Goal: Information Seeking & Learning: Learn about a topic

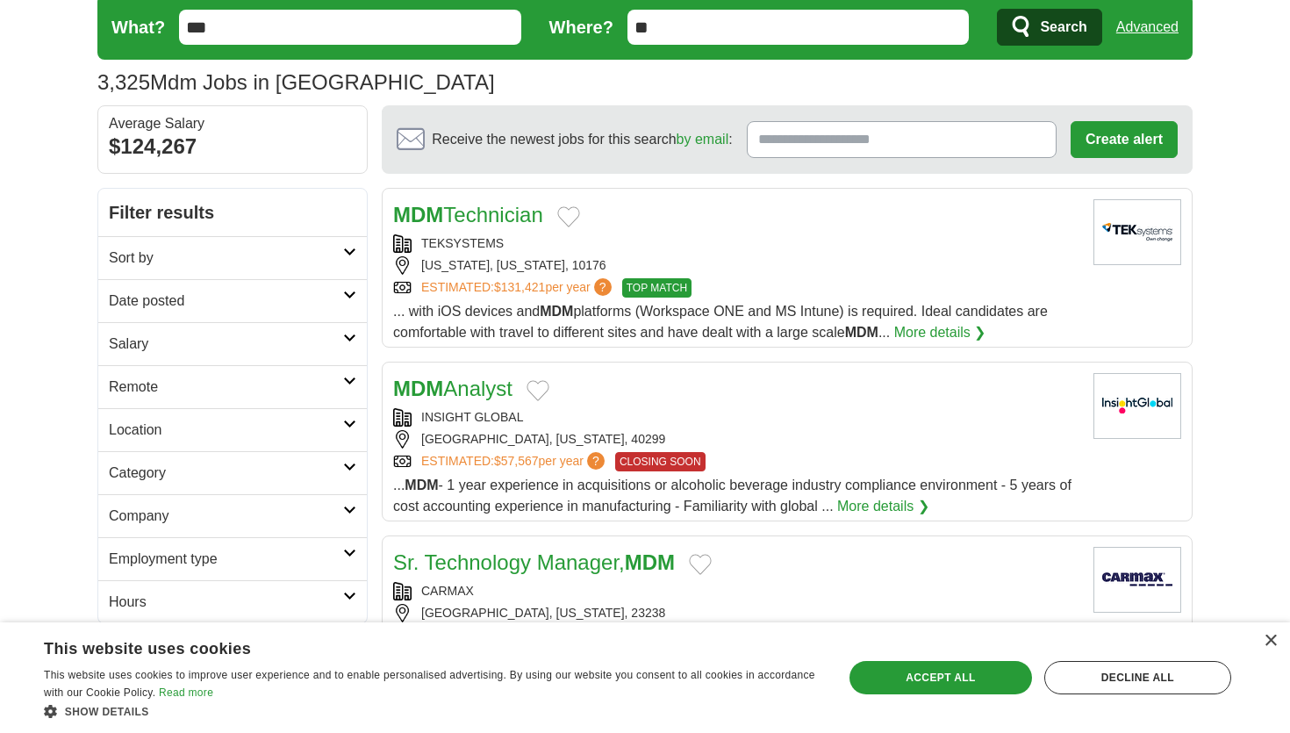
scroll to position [68, 0]
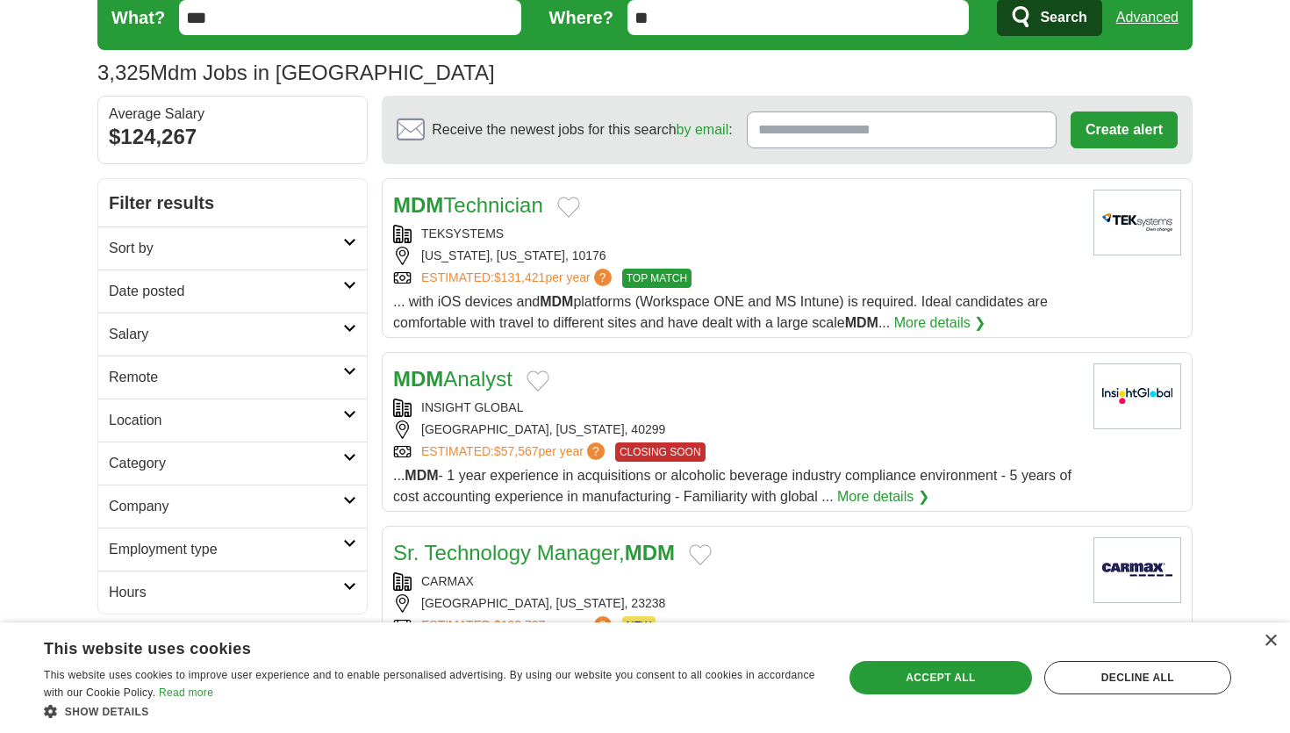
click at [214, 468] on h2 "Category" at bounding box center [226, 463] width 234 height 21
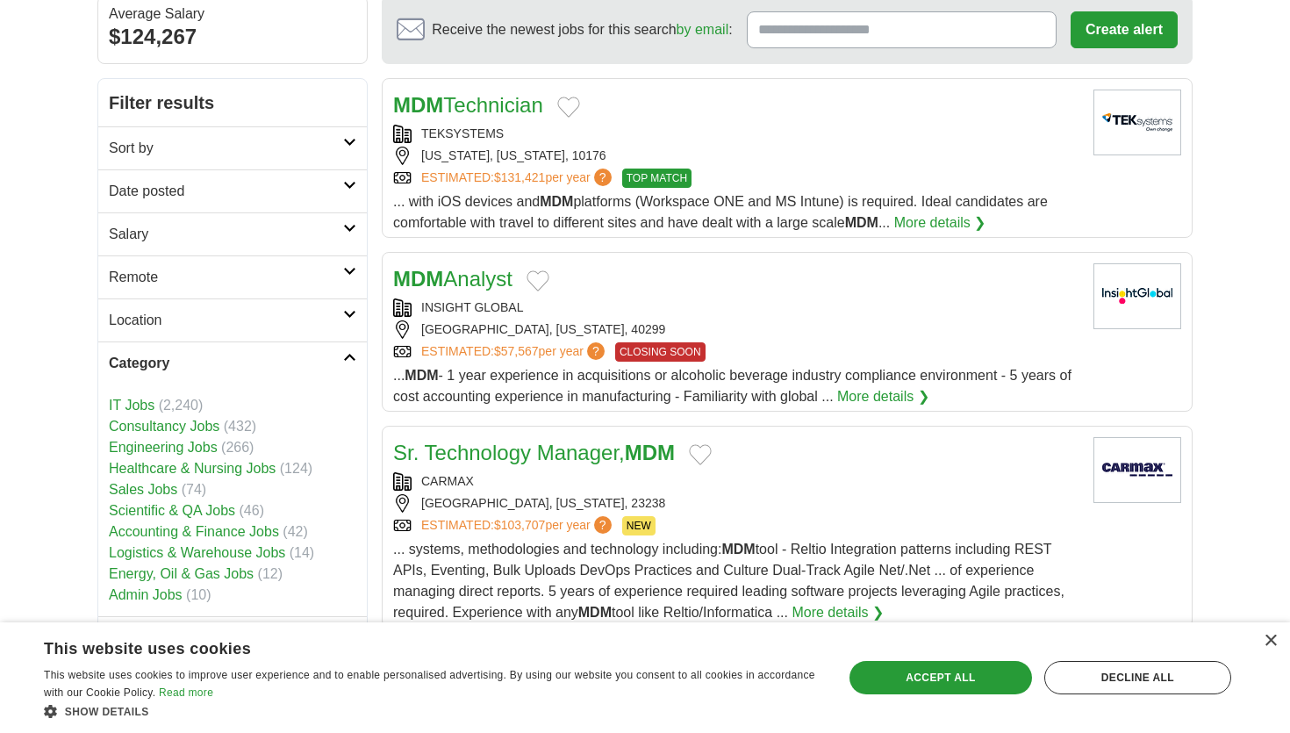
scroll to position [197, 0]
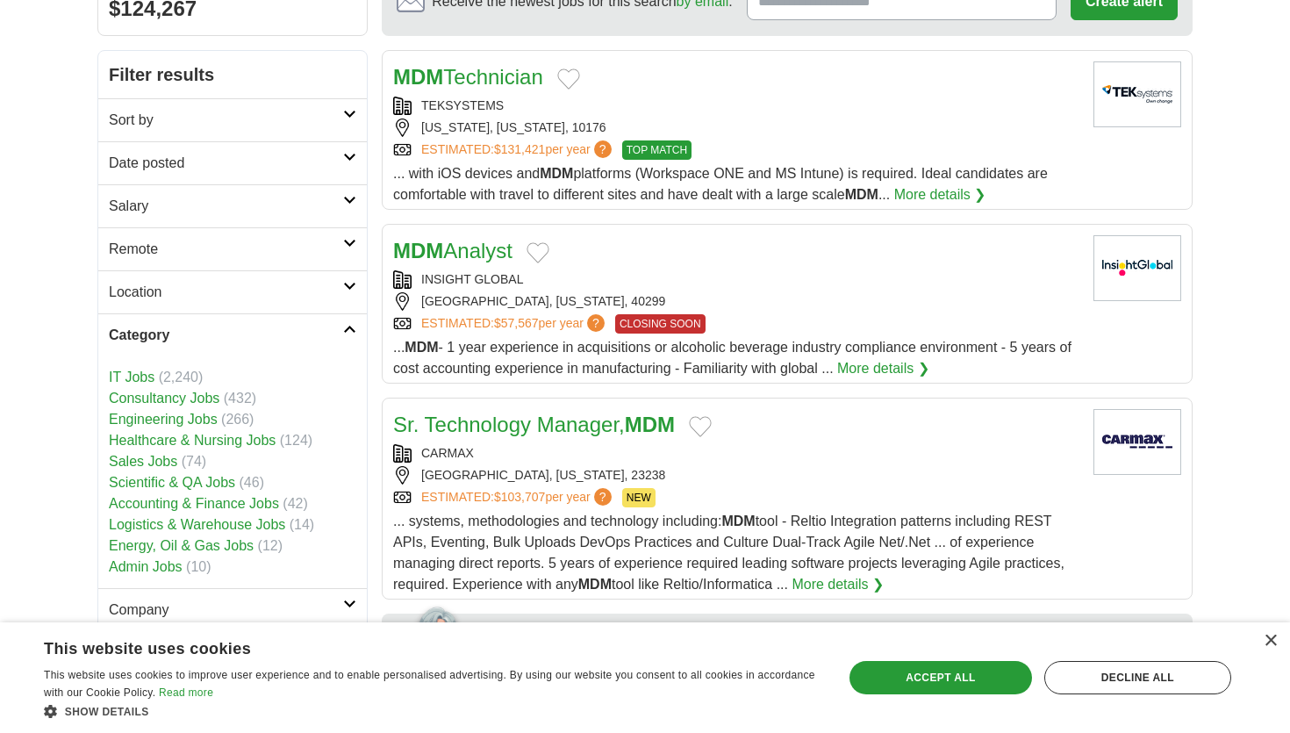
click at [240, 323] on link "Category" at bounding box center [232, 334] width 269 height 43
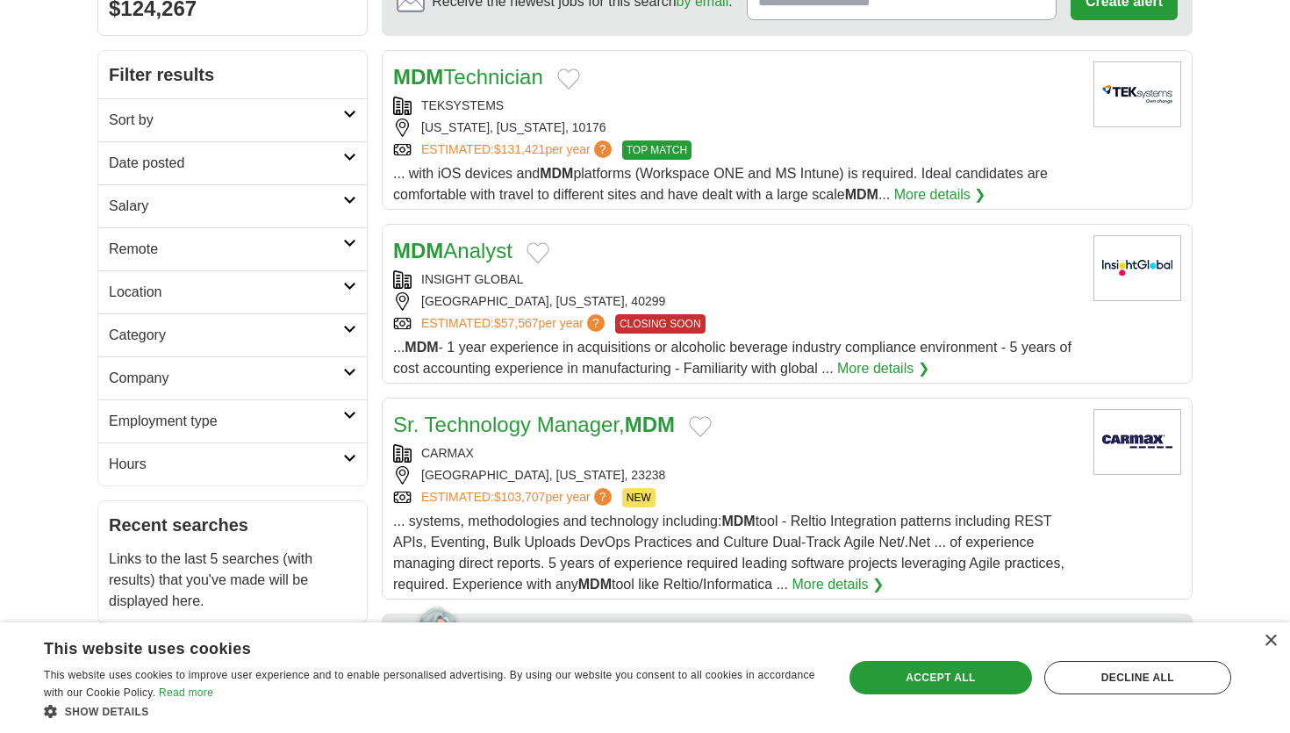
click at [248, 418] on h2 "Employment type" at bounding box center [226, 421] width 234 height 21
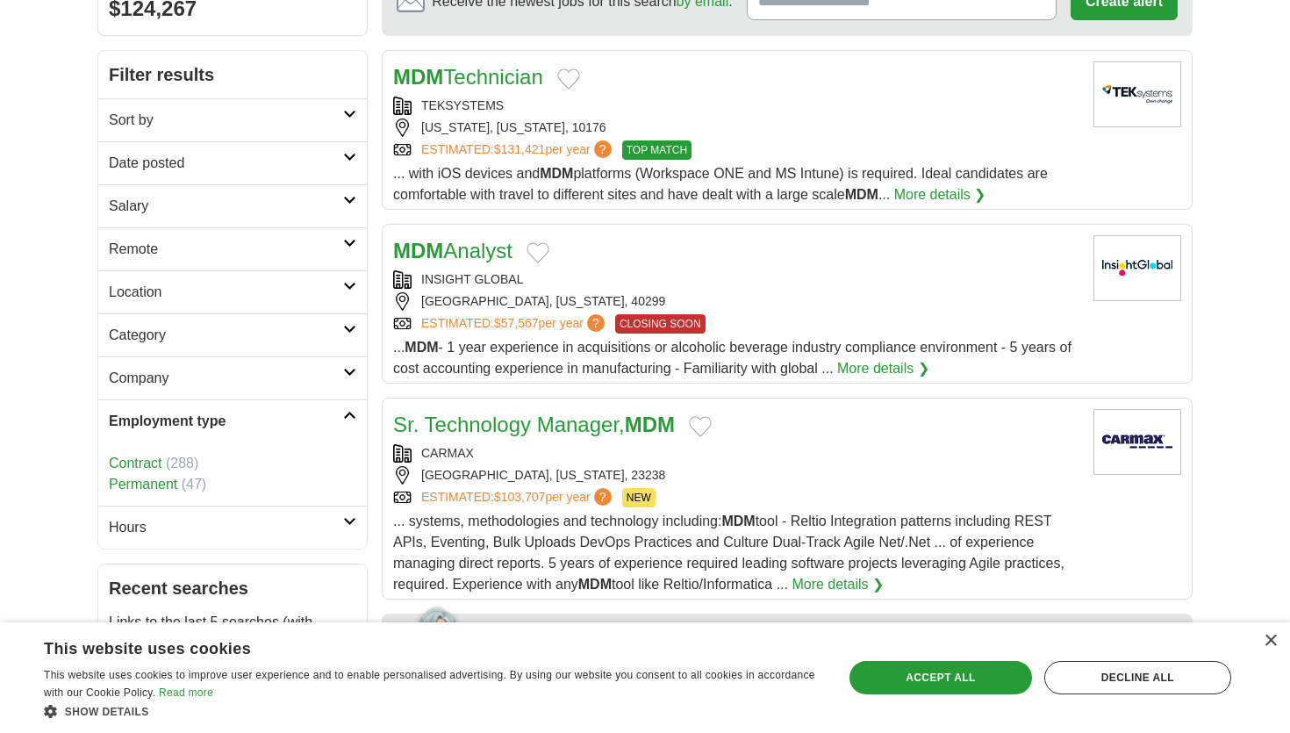
click at [135, 467] on link "Contract" at bounding box center [135, 463] width 53 height 15
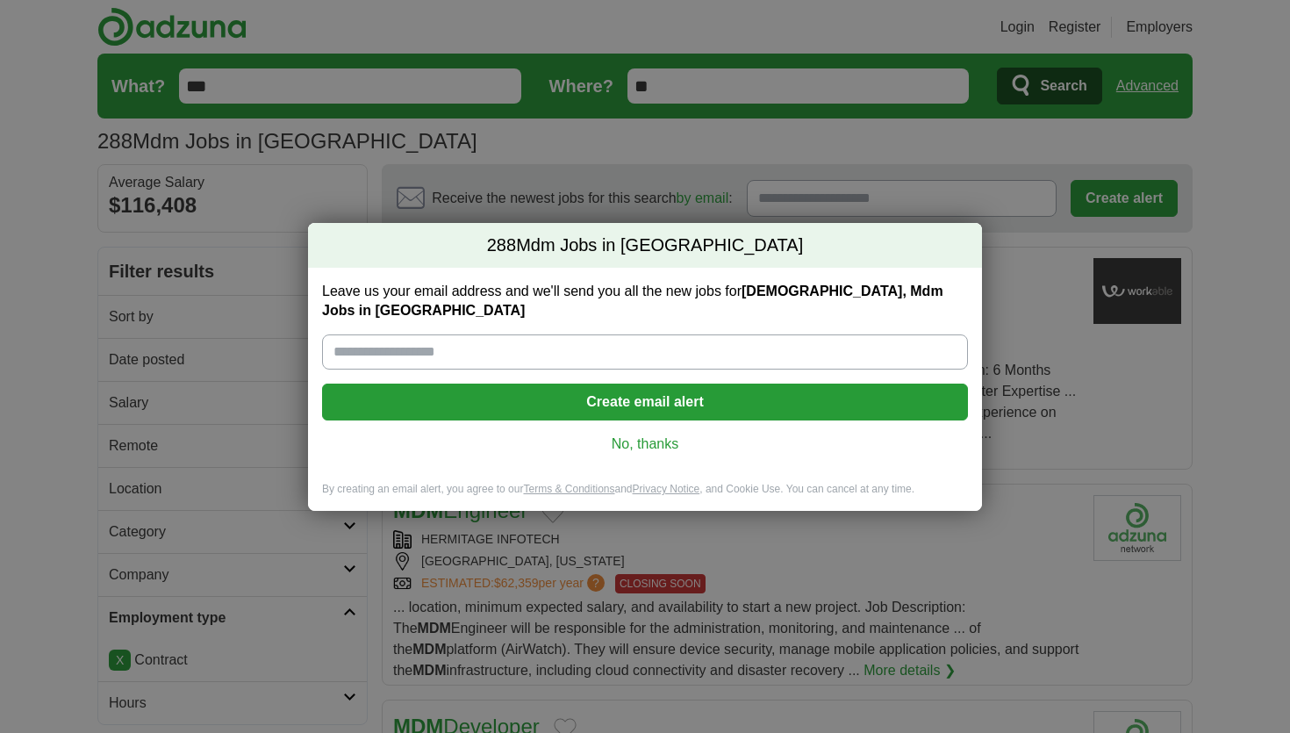
click at [636, 442] on link "No, thanks" at bounding box center [645, 444] width 618 height 19
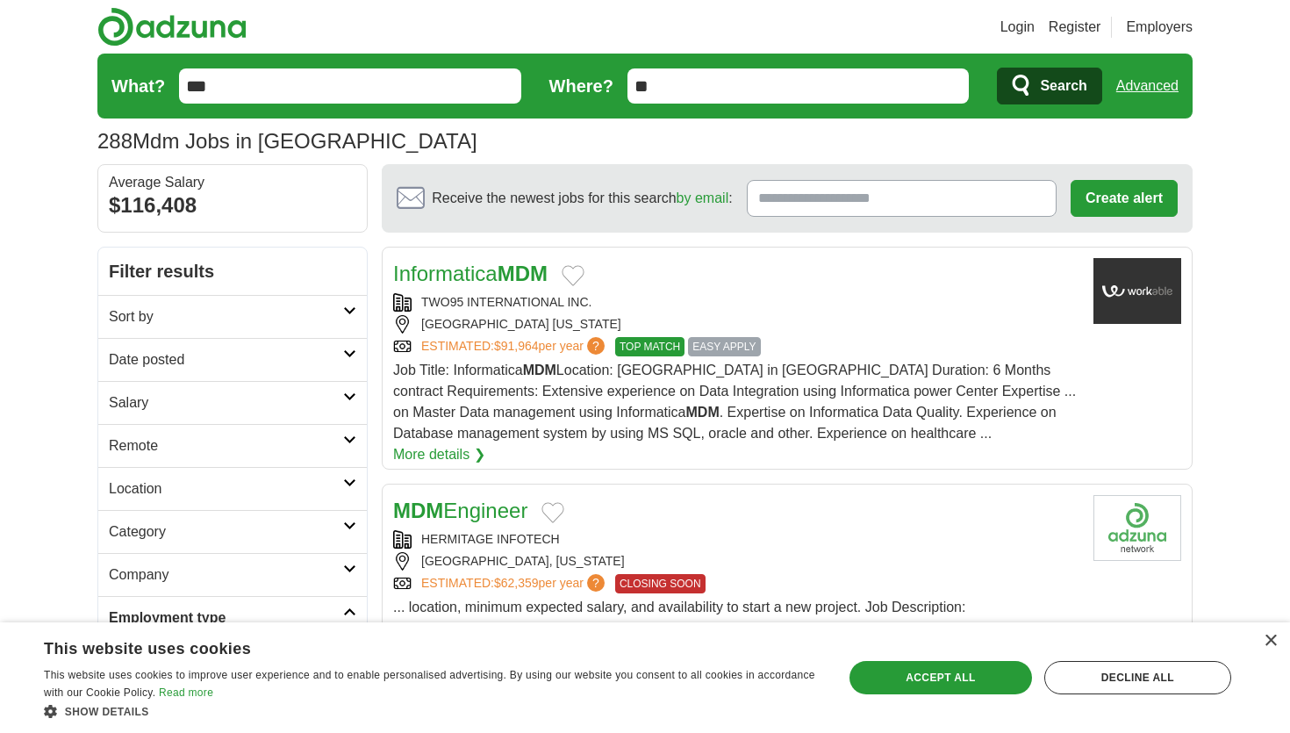
click at [529, 274] on strong "MDM" at bounding box center [523, 274] width 50 height 24
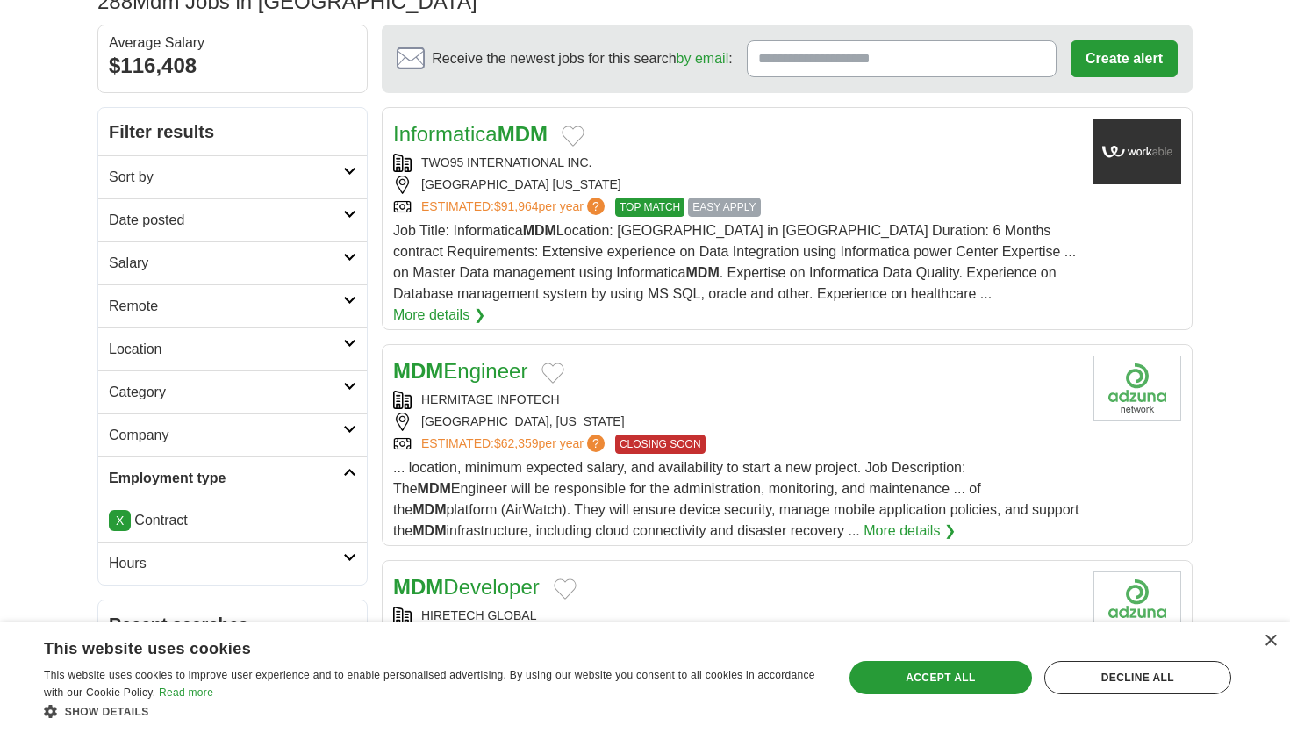
scroll to position [166, 0]
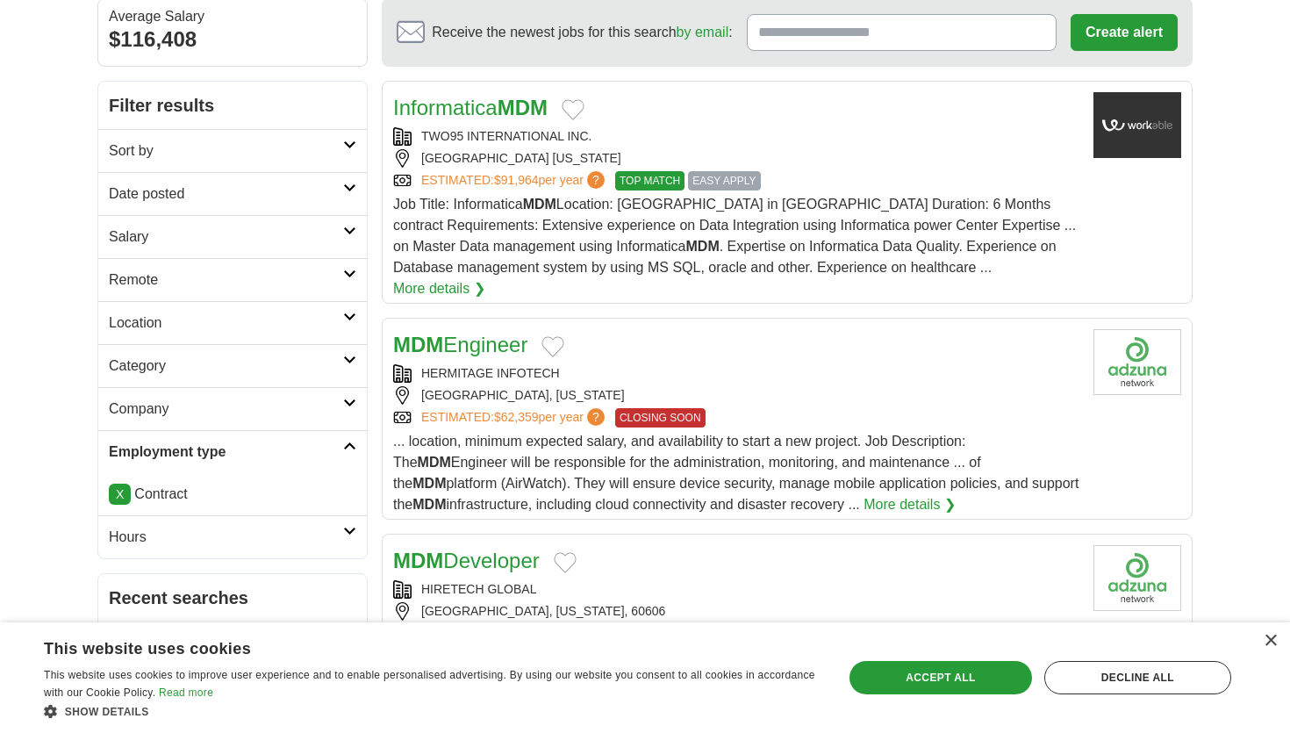
click at [489, 335] on link "MDM Engineer" at bounding box center [460, 345] width 134 height 24
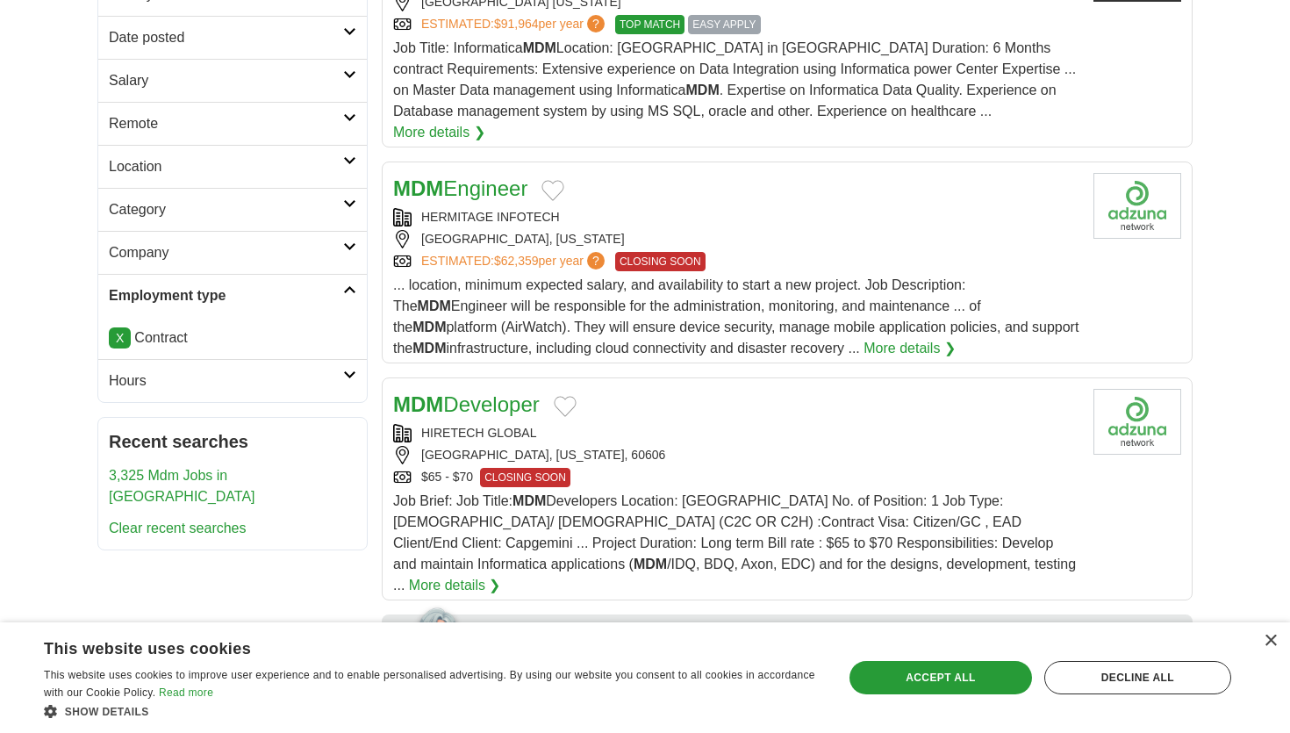
scroll to position [341, 0]
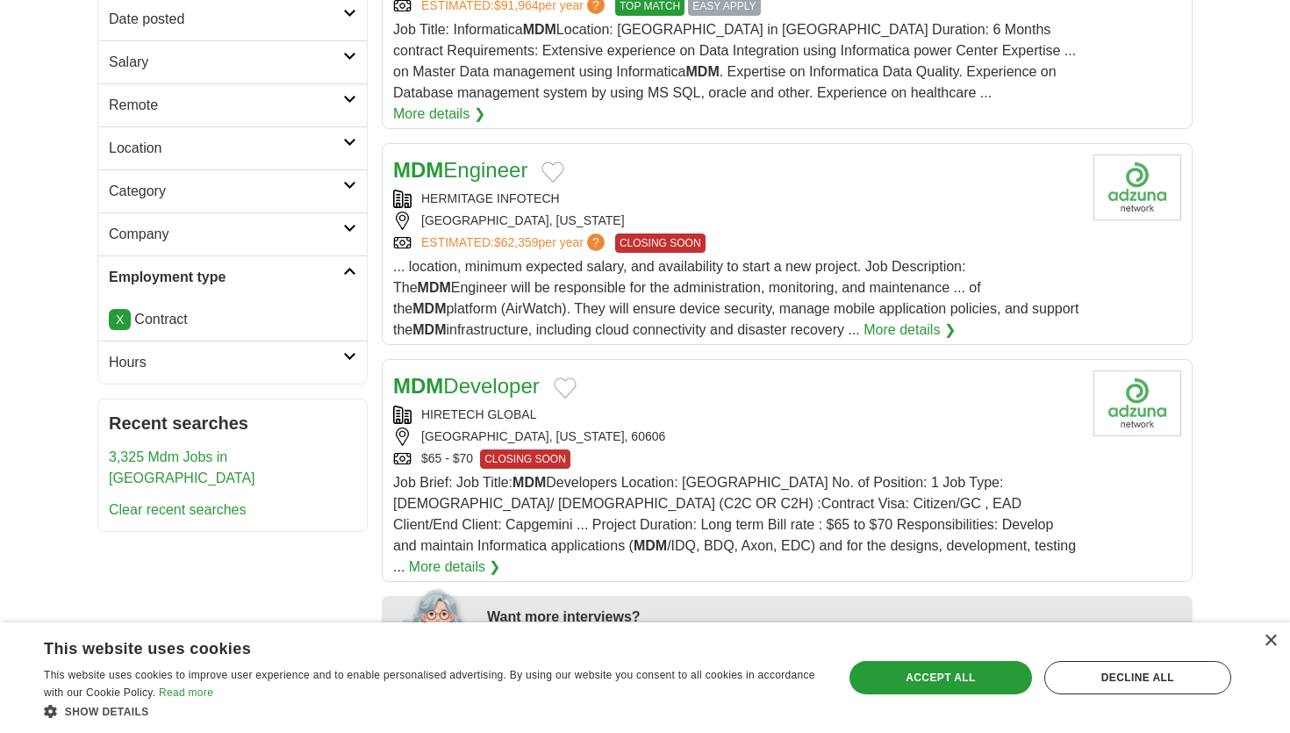
click at [512, 374] on link "MDM Developer" at bounding box center [466, 386] width 147 height 24
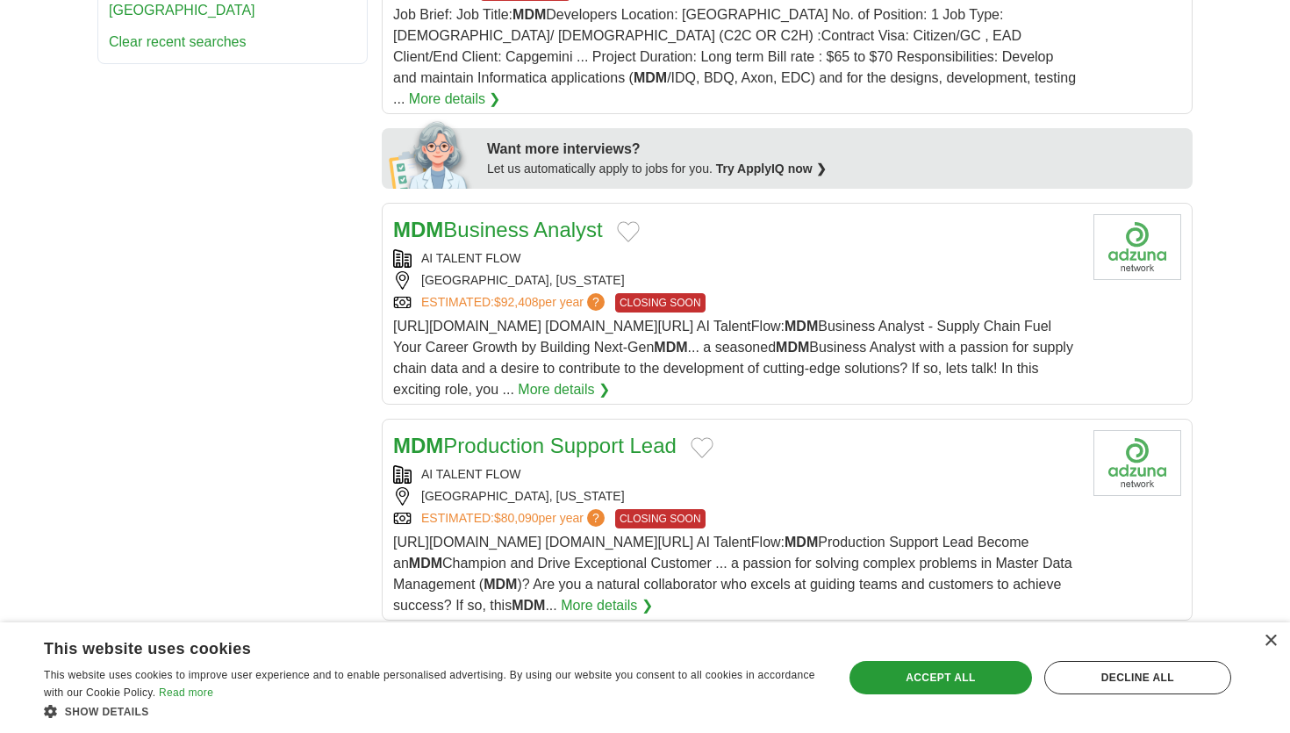
scroll to position [812, 0]
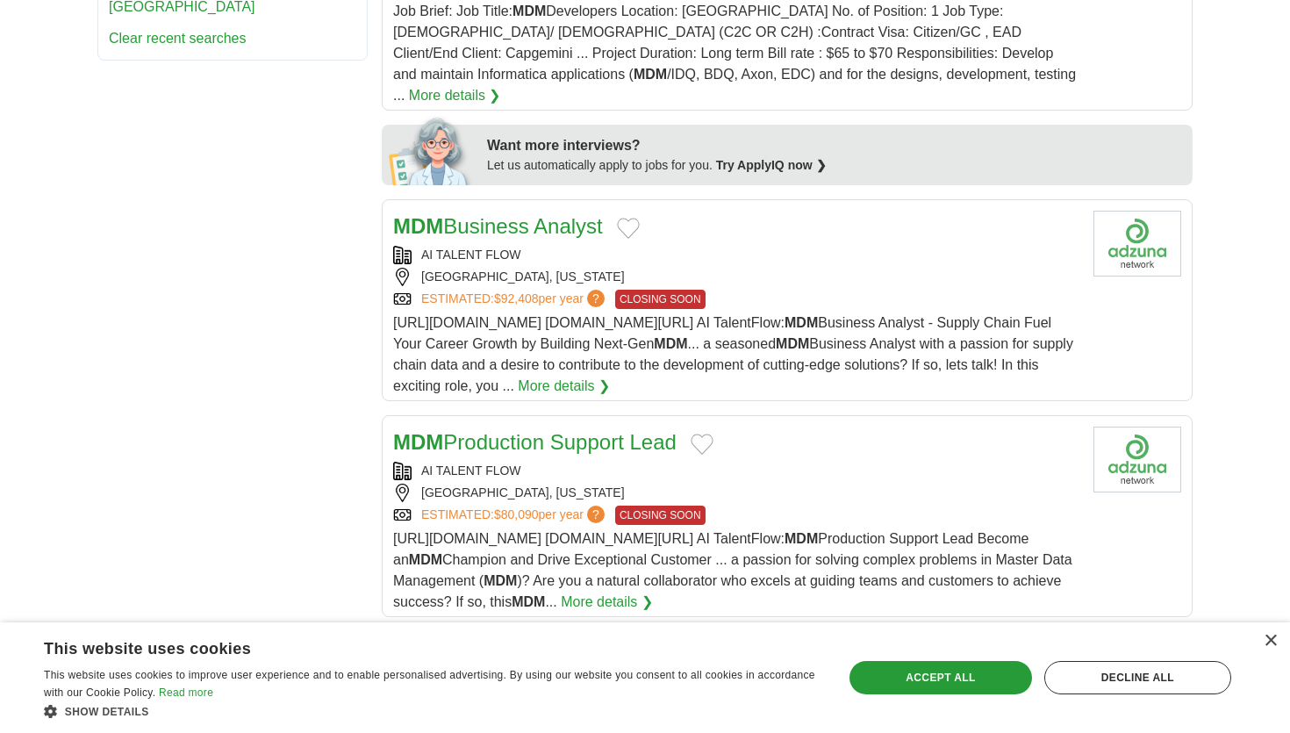
click at [574, 214] on link "MDM Business Analyst" at bounding box center [498, 226] width 210 height 24
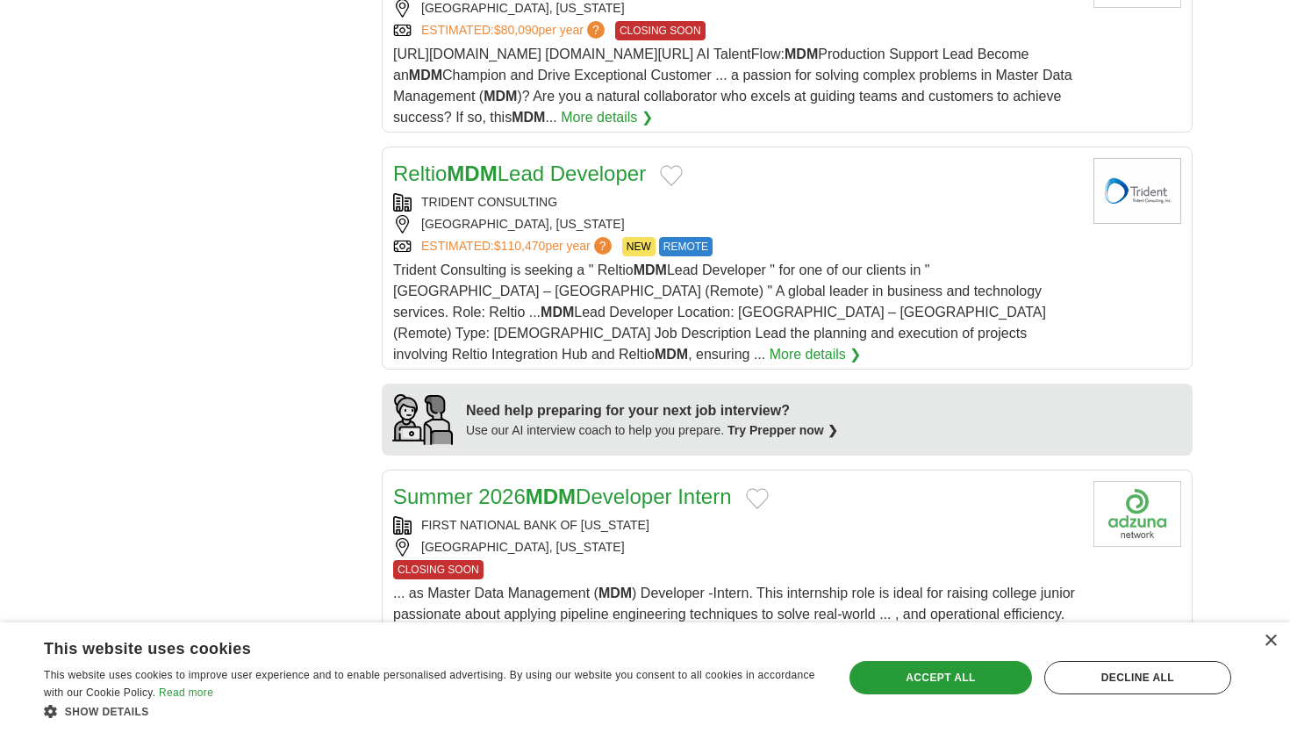
scroll to position [1304, 0]
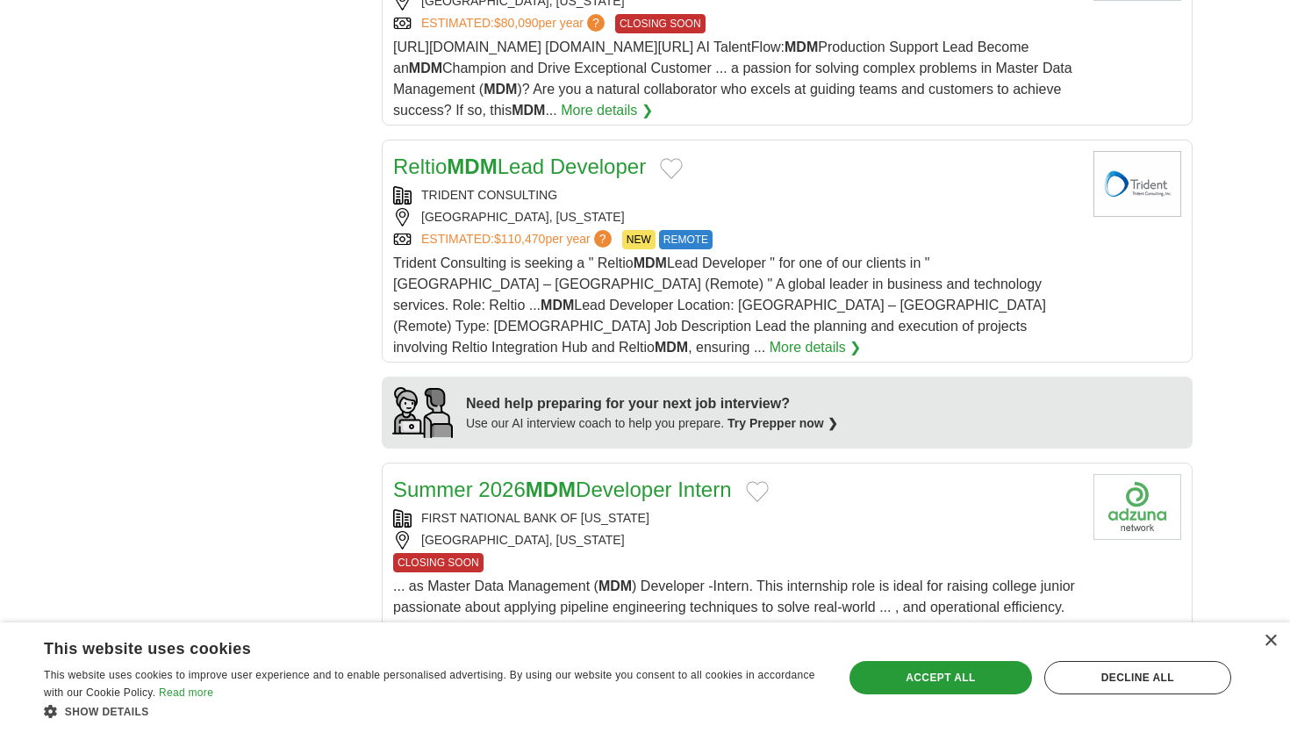
click at [737, 186] on div "TRIDENT CONSULTING BOSTON, MASSACHUSETTS ESTIMATED: $110,470 per year ? NEW REM…" at bounding box center [736, 217] width 686 height 63
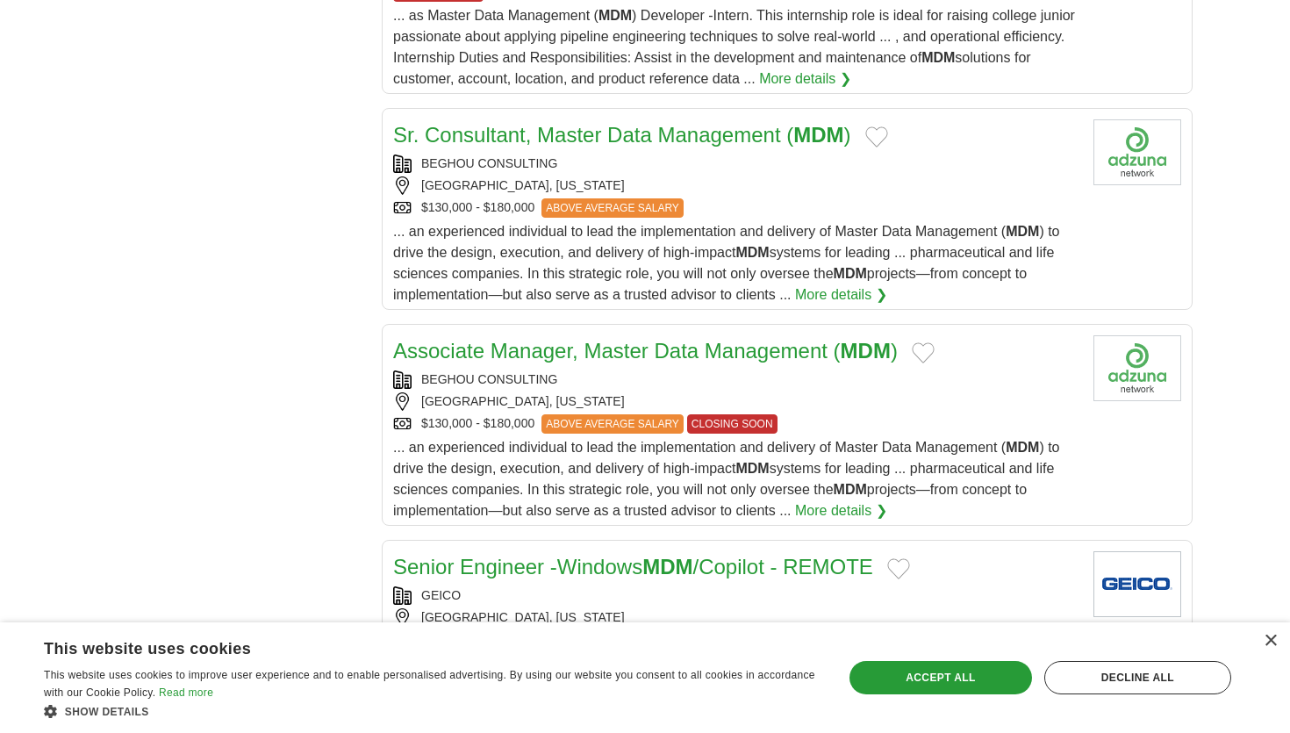
scroll to position [1880, 0]
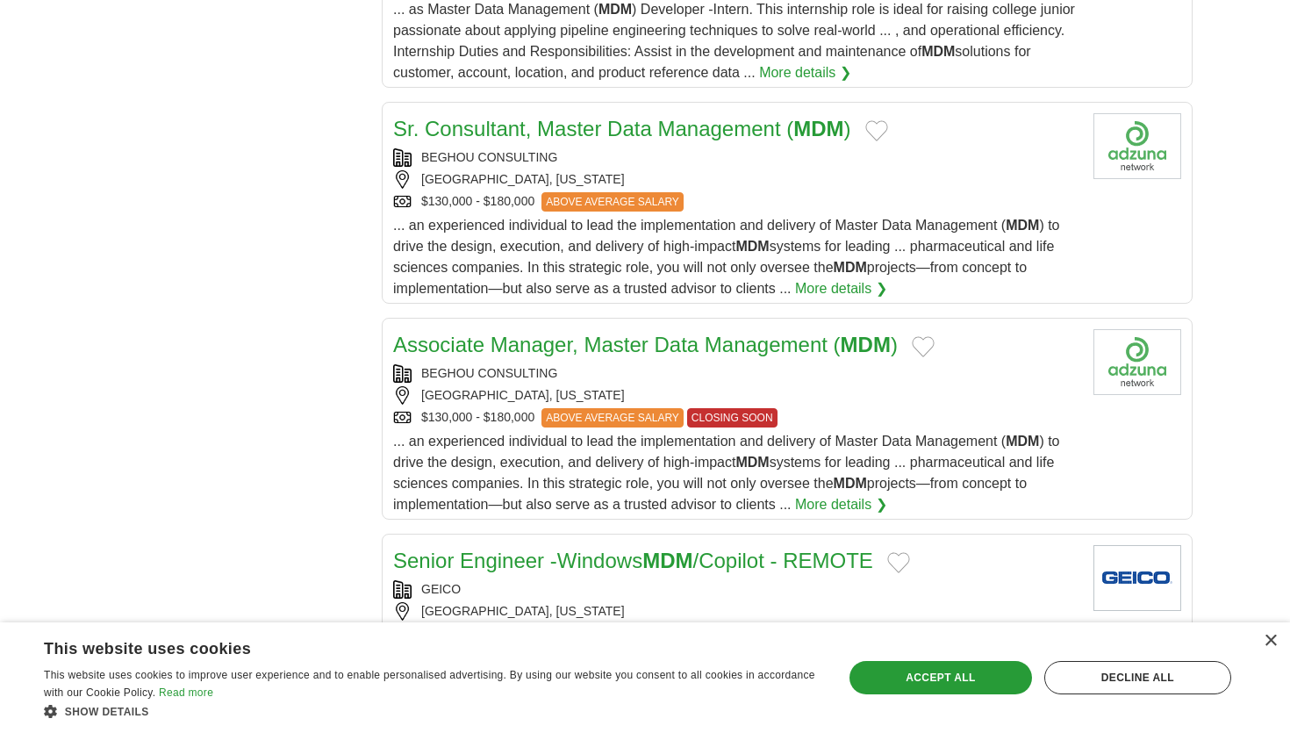
click at [728, 192] on div "$130,000 - $180,000 ABOVE AVERAGE SALARY" at bounding box center [736, 201] width 686 height 19
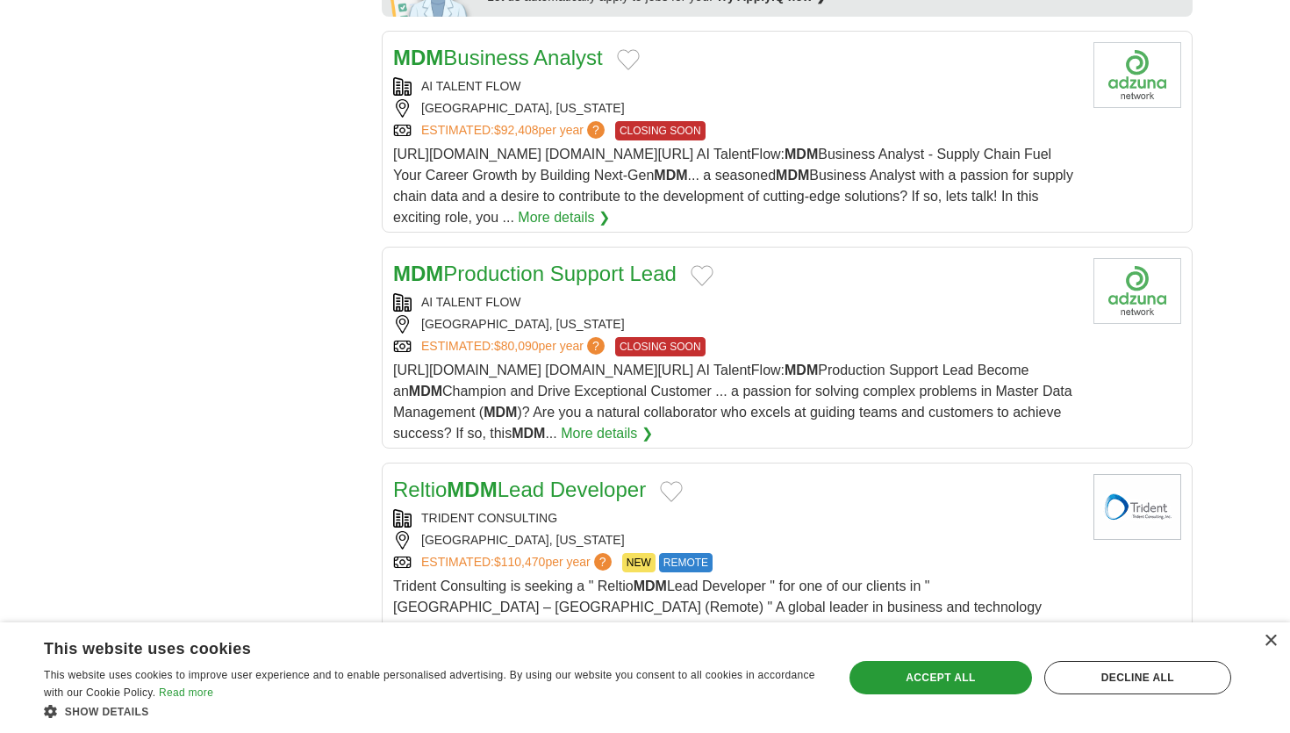
scroll to position [0, 0]
